Goal: Transaction & Acquisition: Obtain resource

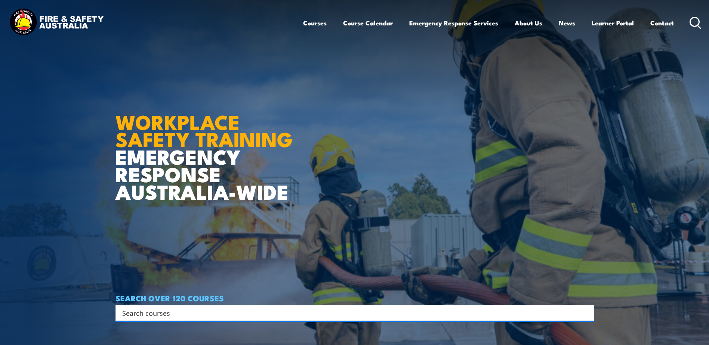
click at [693, 25] on icon at bounding box center [696, 23] width 12 height 12
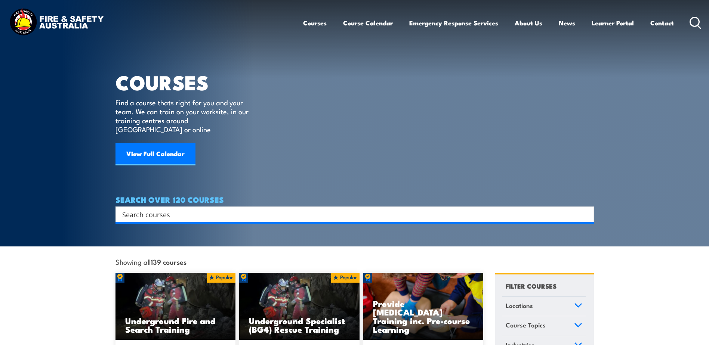
click at [701, 20] on icon at bounding box center [696, 23] width 12 height 12
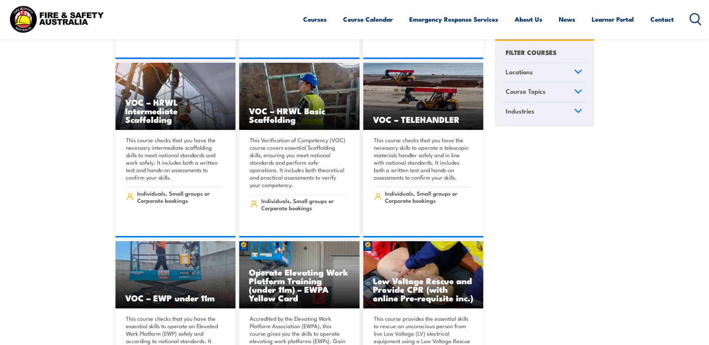
drag, startPoint x: 578, startPoint y: 265, endPoint x: 581, endPoint y: 261, distance: 5.3
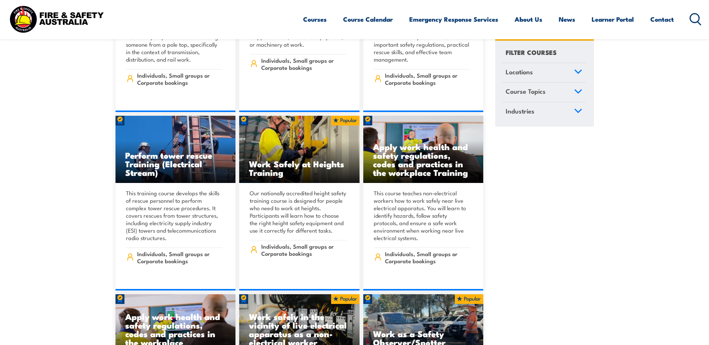
scroll to position [8705, 0]
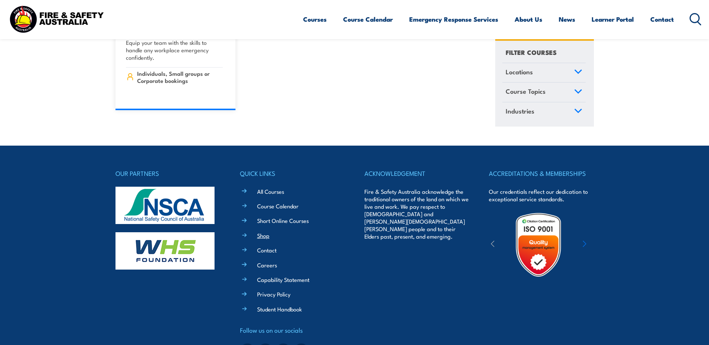
click at [261, 232] on link "Shop" at bounding box center [263, 236] width 12 height 8
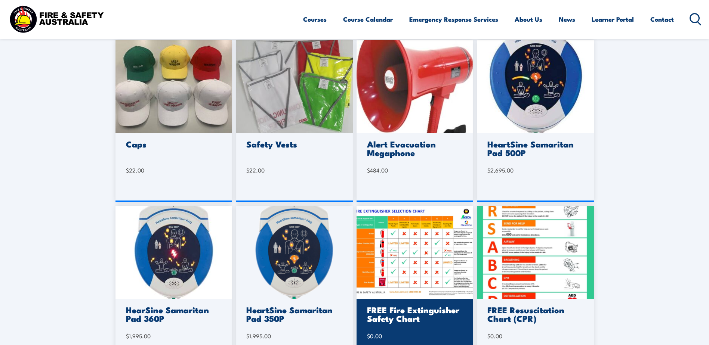
scroll to position [262, 0]
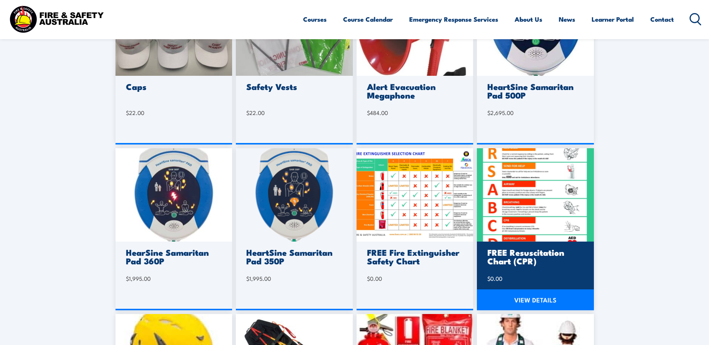
click at [522, 293] on link "VIEW DETAILS" at bounding box center [535, 300] width 117 height 21
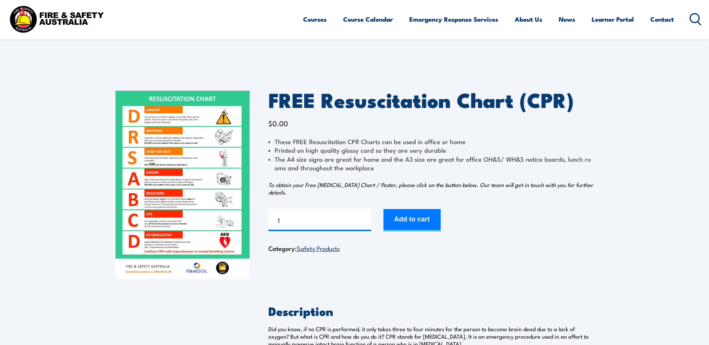
click at [174, 214] on img at bounding box center [182, 185] width 134 height 189
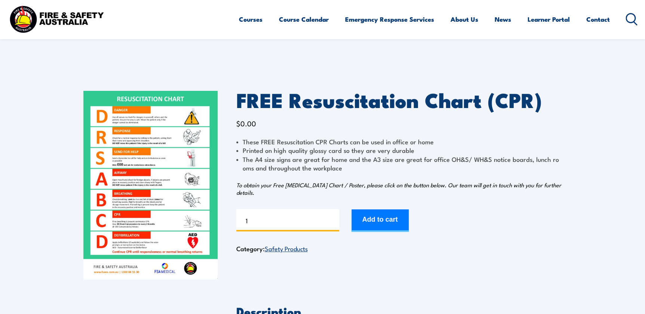
drag, startPoint x: 275, startPoint y: 218, endPoint x: 219, endPoint y: 216, distance: 56.1
type input "4"
click at [377, 223] on button "Add to cart" at bounding box center [379, 220] width 57 height 22
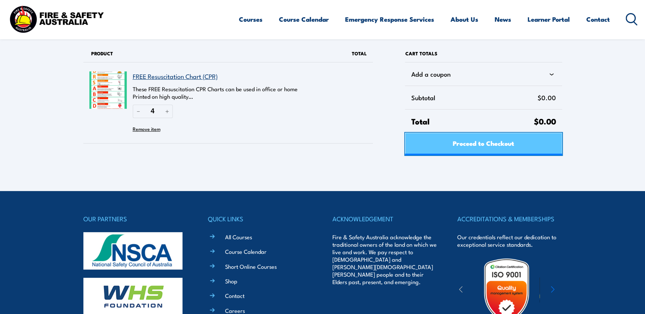
click at [429, 147] on link "Proceed to Checkout" at bounding box center [483, 144] width 157 height 22
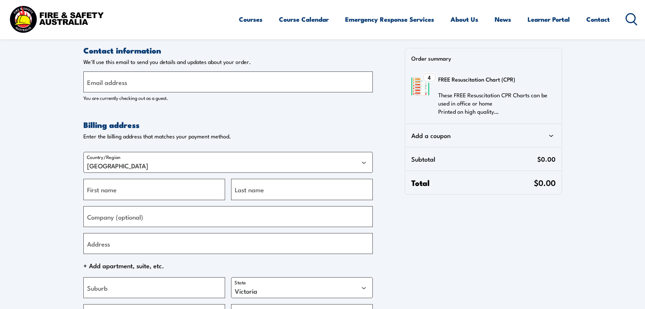
select select "VIC"
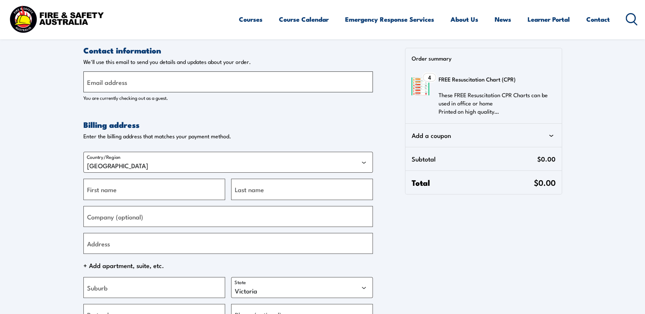
click at [136, 87] on input "Email address" at bounding box center [227, 81] width 289 height 21
type input "jenna.parker@bulla.com.au"
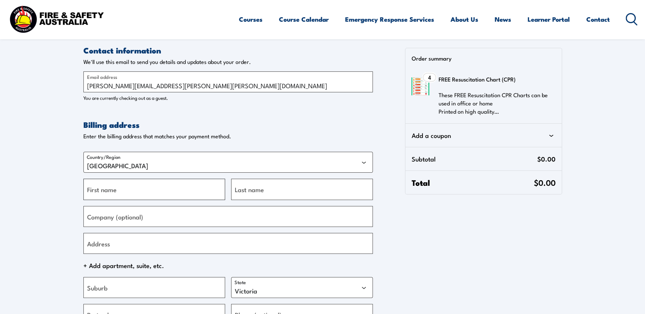
type input "Jenna"
type input "Parker"
type input "Bulla Dairy Foods"
type input "43 Connor St"
type input "Colac"
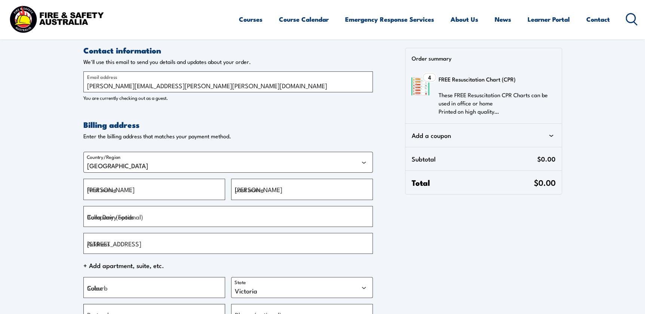
type input "3250"
type input "+61400150862"
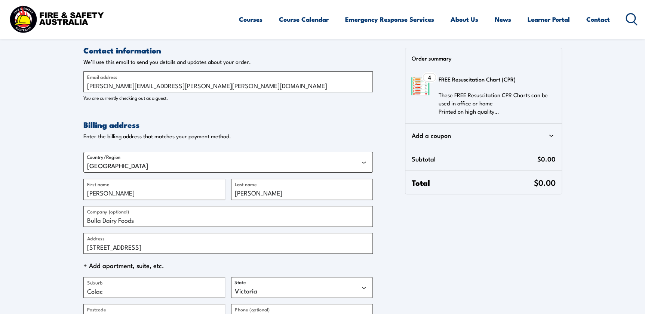
click at [554, 139] on icon at bounding box center [550, 135] width 9 height 9
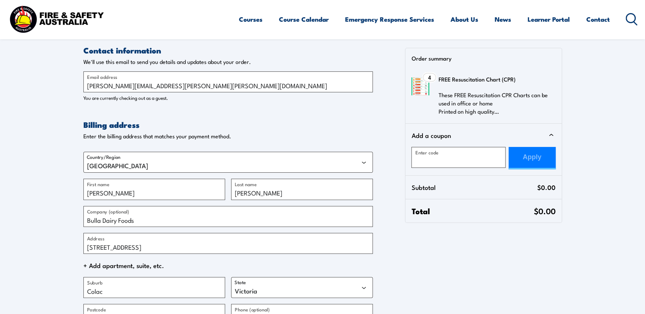
click at [630, 149] on section "Contact information Contact information We'll use this email to send you detail…" at bounding box center [322, 219] width 645 height 439
click at [471, 103] on p "These FREE Resuscitation CPR Charts can be used in office or home Printed on hi…" at bounding box center [494, 103] width 112 height 25
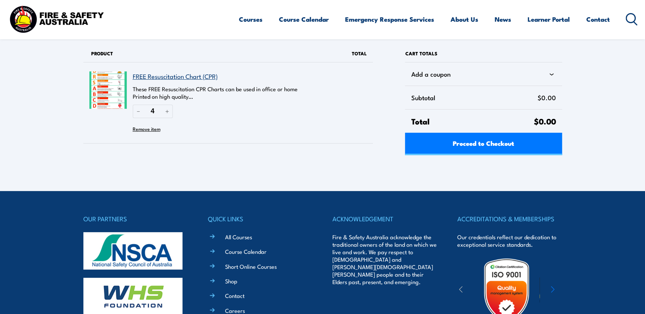
click at [189, 77] on link "FREE Resuscitation Chart (CPR)" at bounding box center [175, 75] width 85 height 9
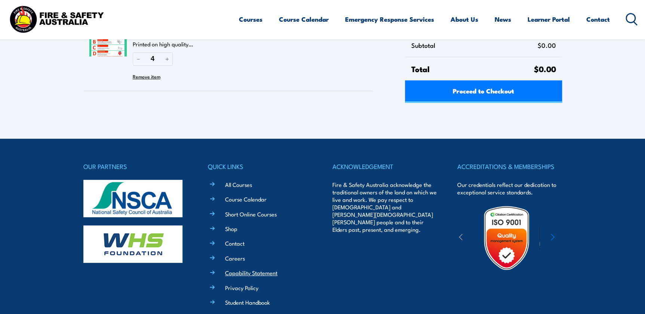
scroll to position [115, 0]
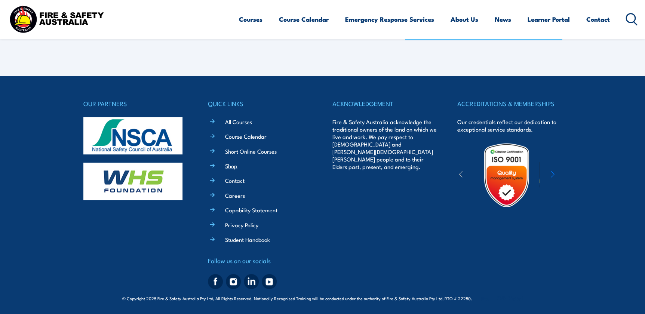
click at [232, 165] on link "Shop" at bounding box center [231, 166] width 12 height 8
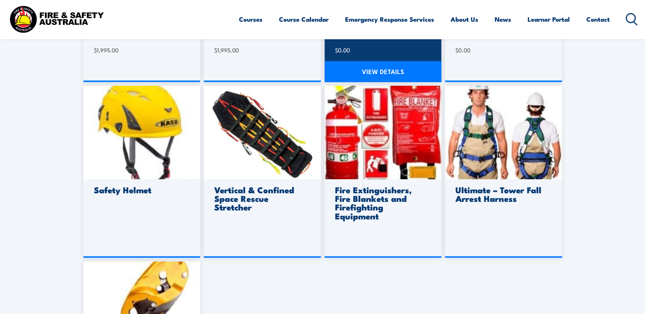
scroll to position [374, 0]
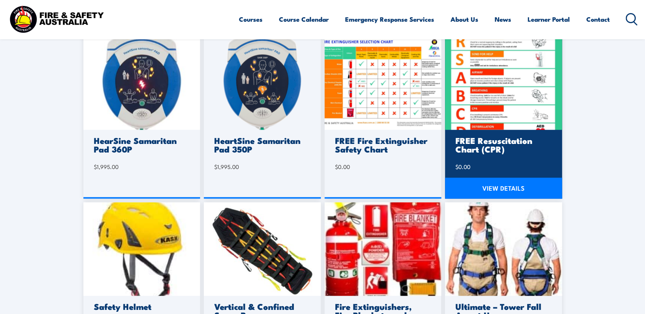
click at [473, 144] on h3 "FREE Resuscitation Chart (CPR)" at bounding box center [502, 144] width 94 height 17
click at [496, 184] on link "VIEW DETAILS" at bounding box center [503, 188] width 117 height 21
